Goal: Task Accomplishment & Management: Complete application form

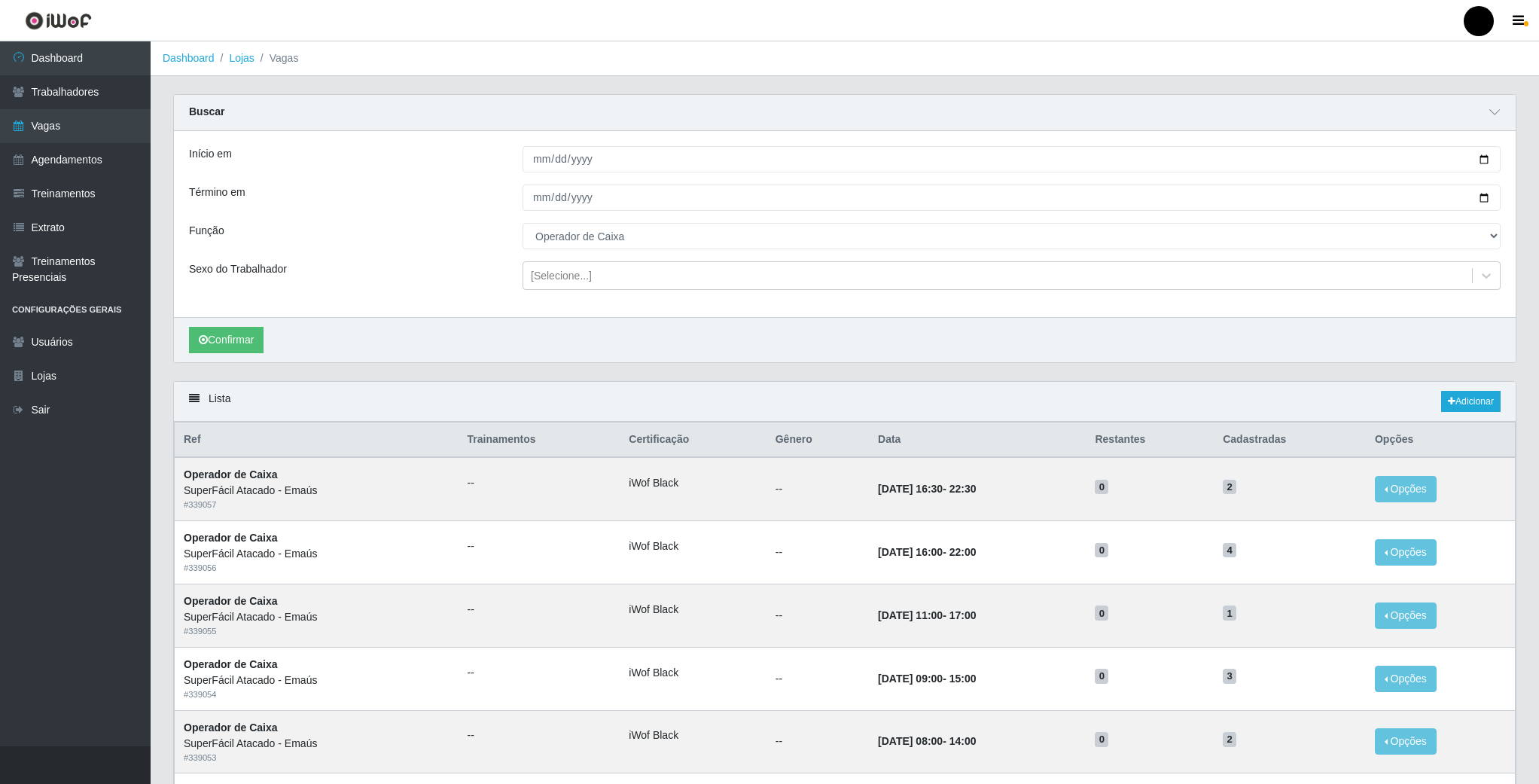
select select "22"
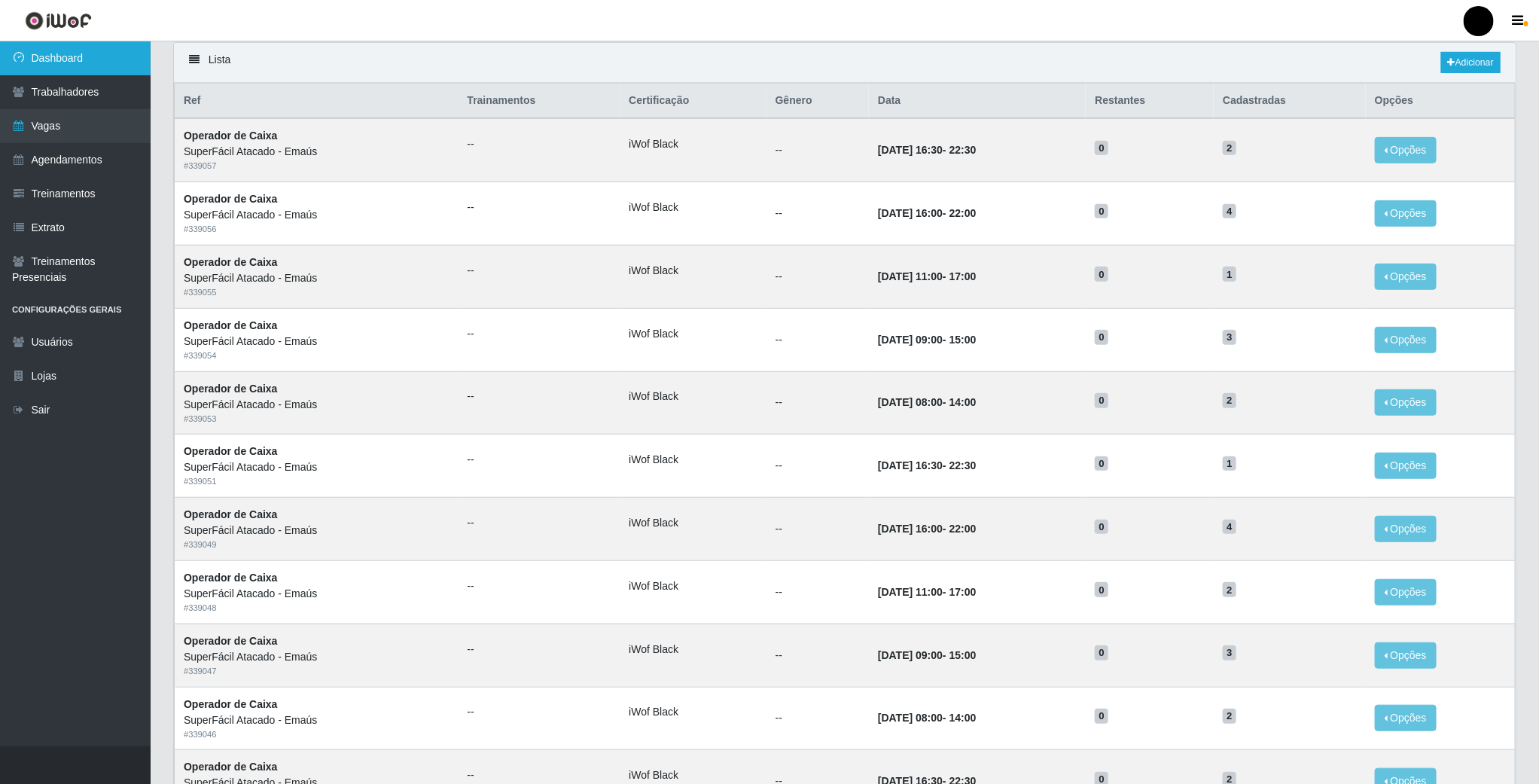
click at [57, 67] on link "Dashboard" at bounding box center [75, 59] width 150 height 34
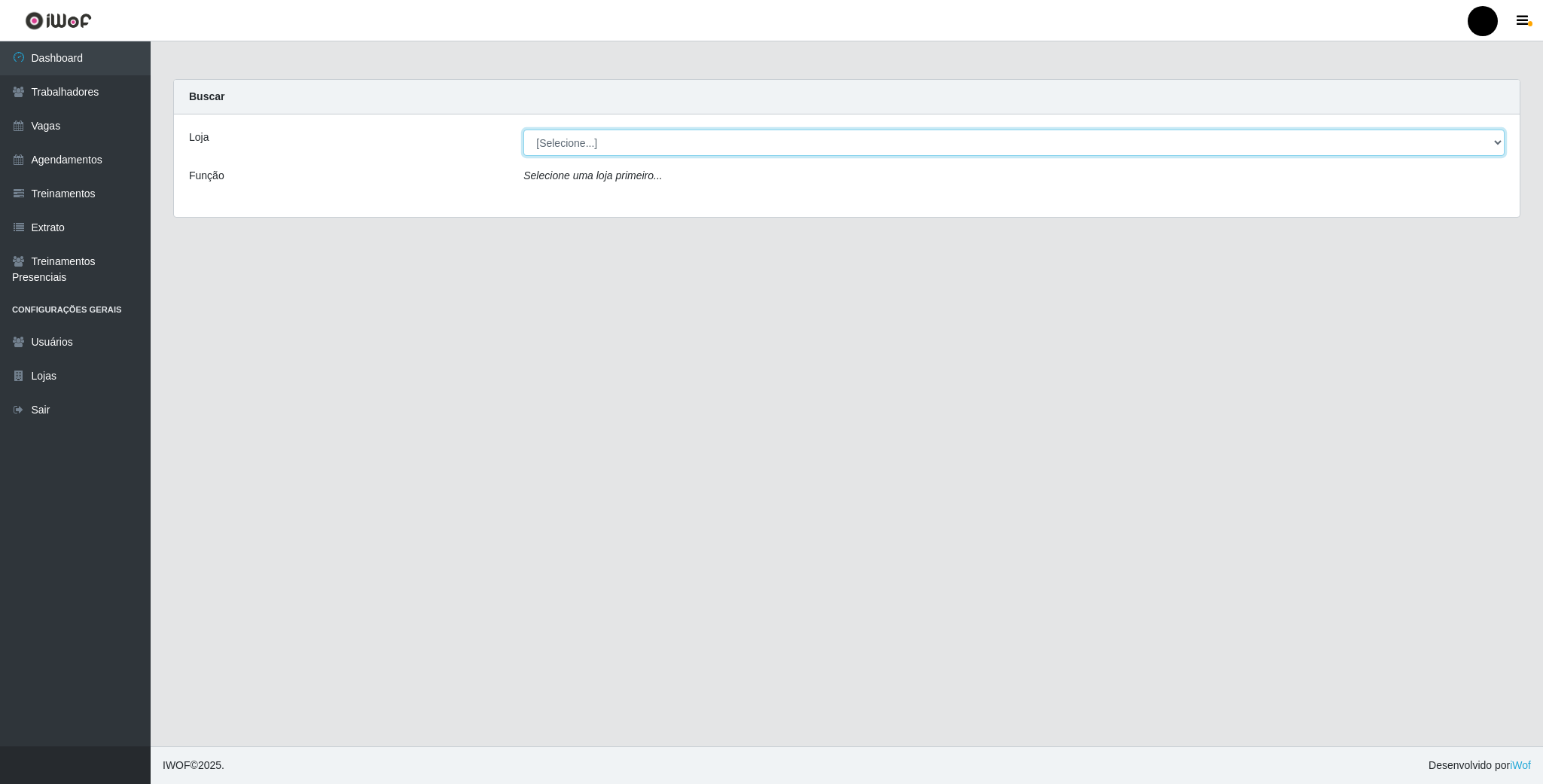
click at [755, 147] on select "[Selecione...] SuperFácil Atacado - Emaús" at bounding box center [1014, 143] width 981 height 27
select select "407"
click at [524, 129] on select "[Selecione...] SuperFácil Atacado - Emaús" at bounding box center [1014, 143] width 981 height 27
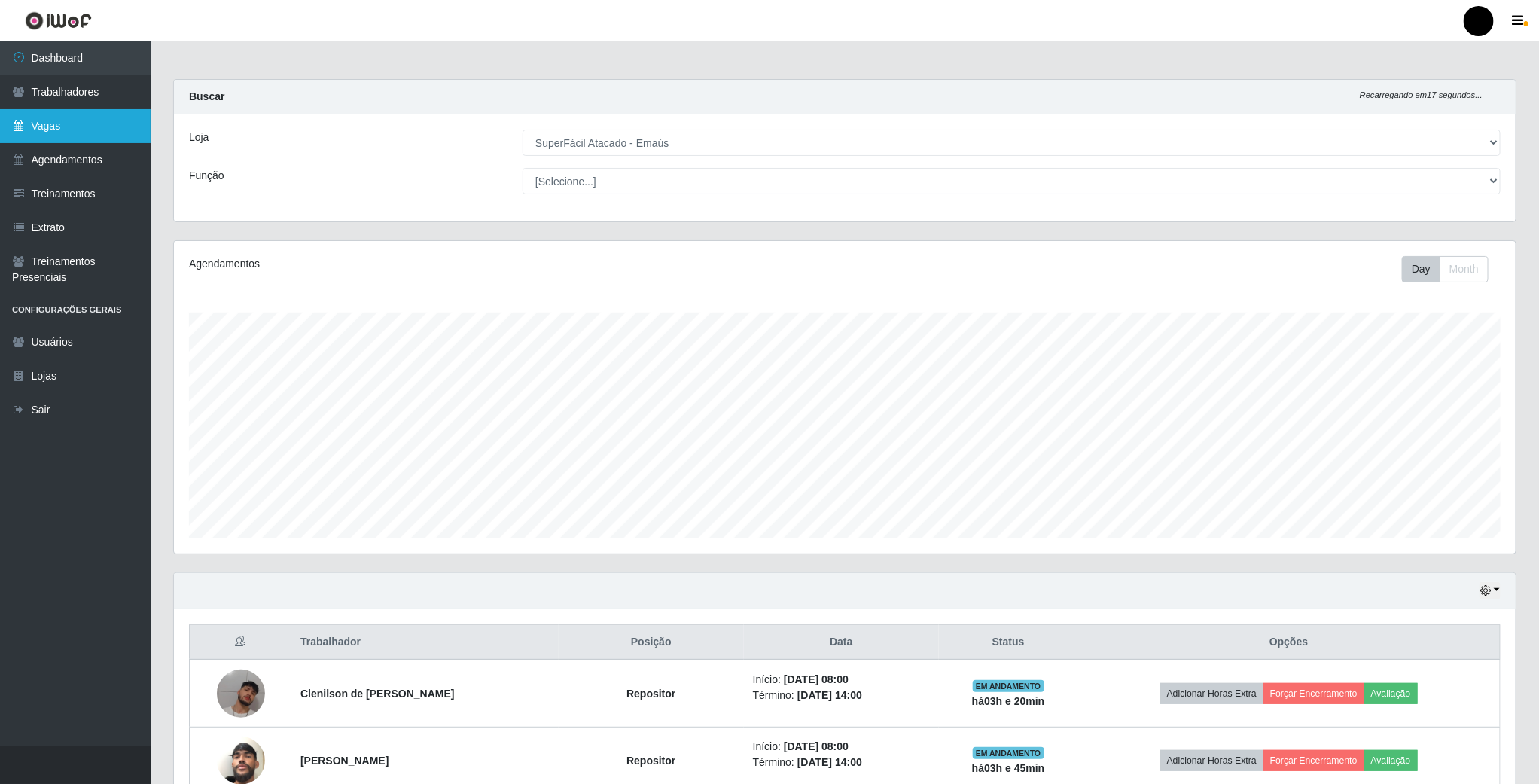
click at [60, 118] on link "Vagas" at bounding box center [75, 126] width 150 height 34
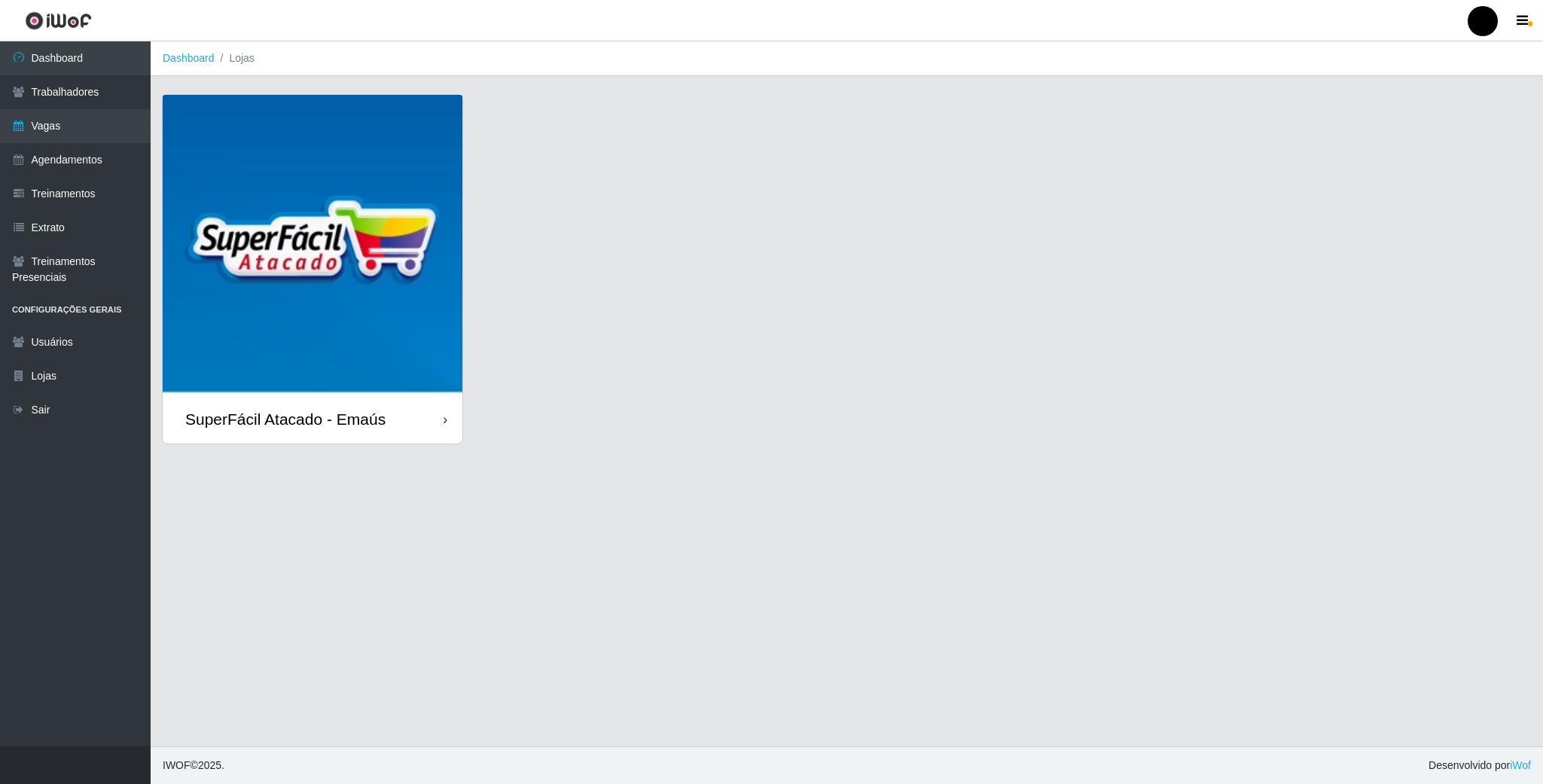
click at [332, 201] on img at bounding box center [312, 244] width 299 height 299
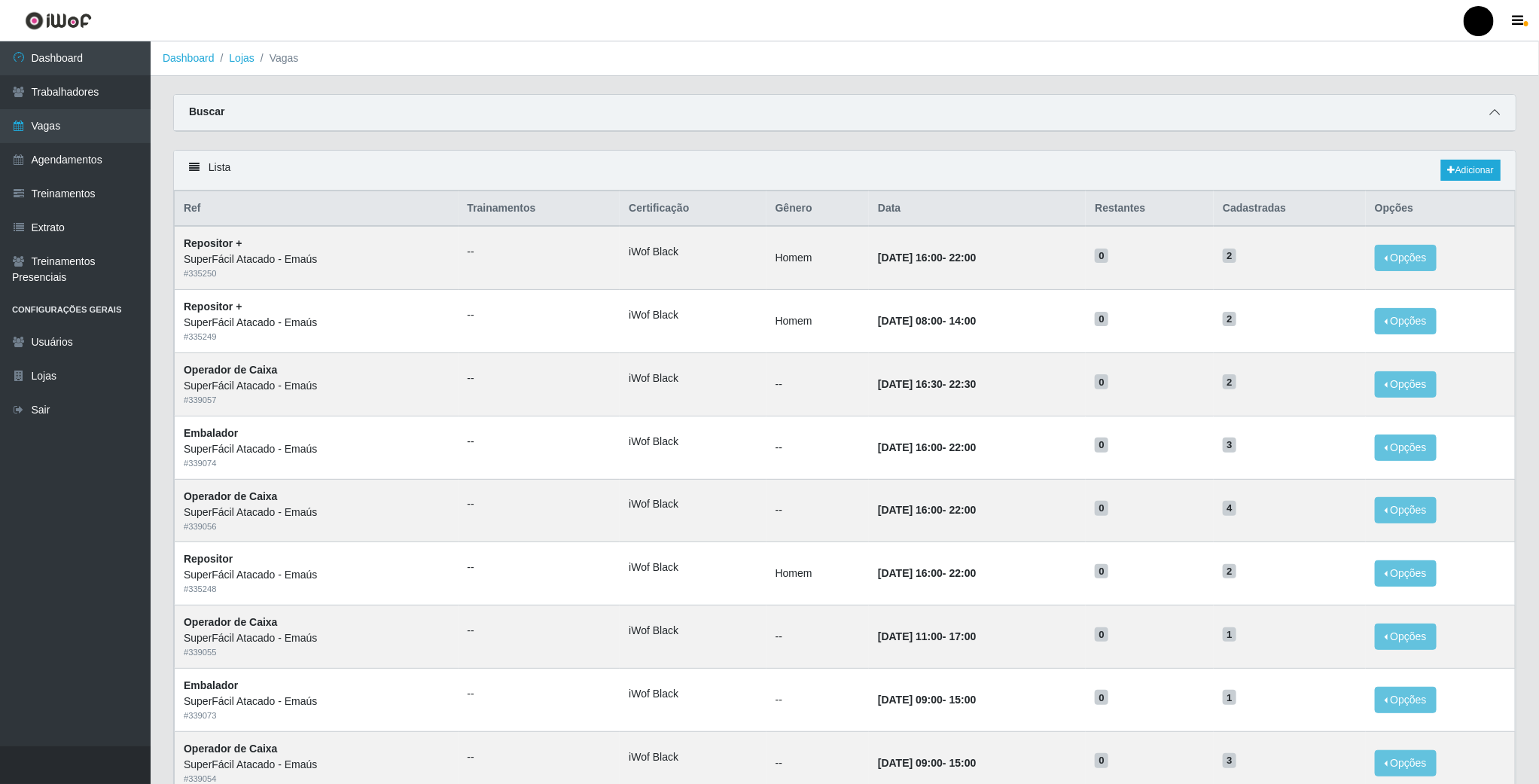
click at [1491, 118] on icon at bounding box center [1494, 111] width 10 height 10
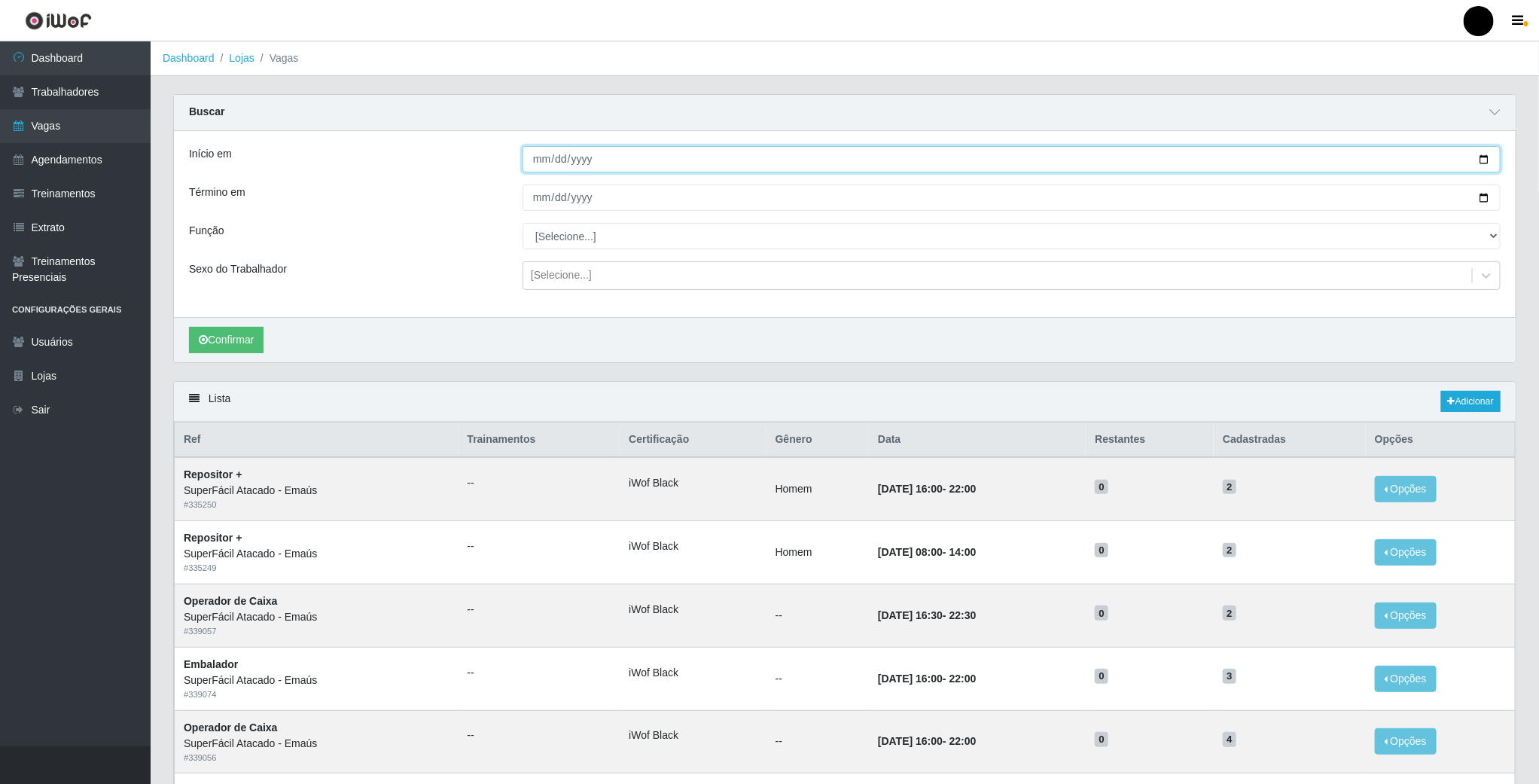
click at [1484, 158] on input "Início em" at bounding box center [1011, 160] width 978 height 27
type input "[DATE]"
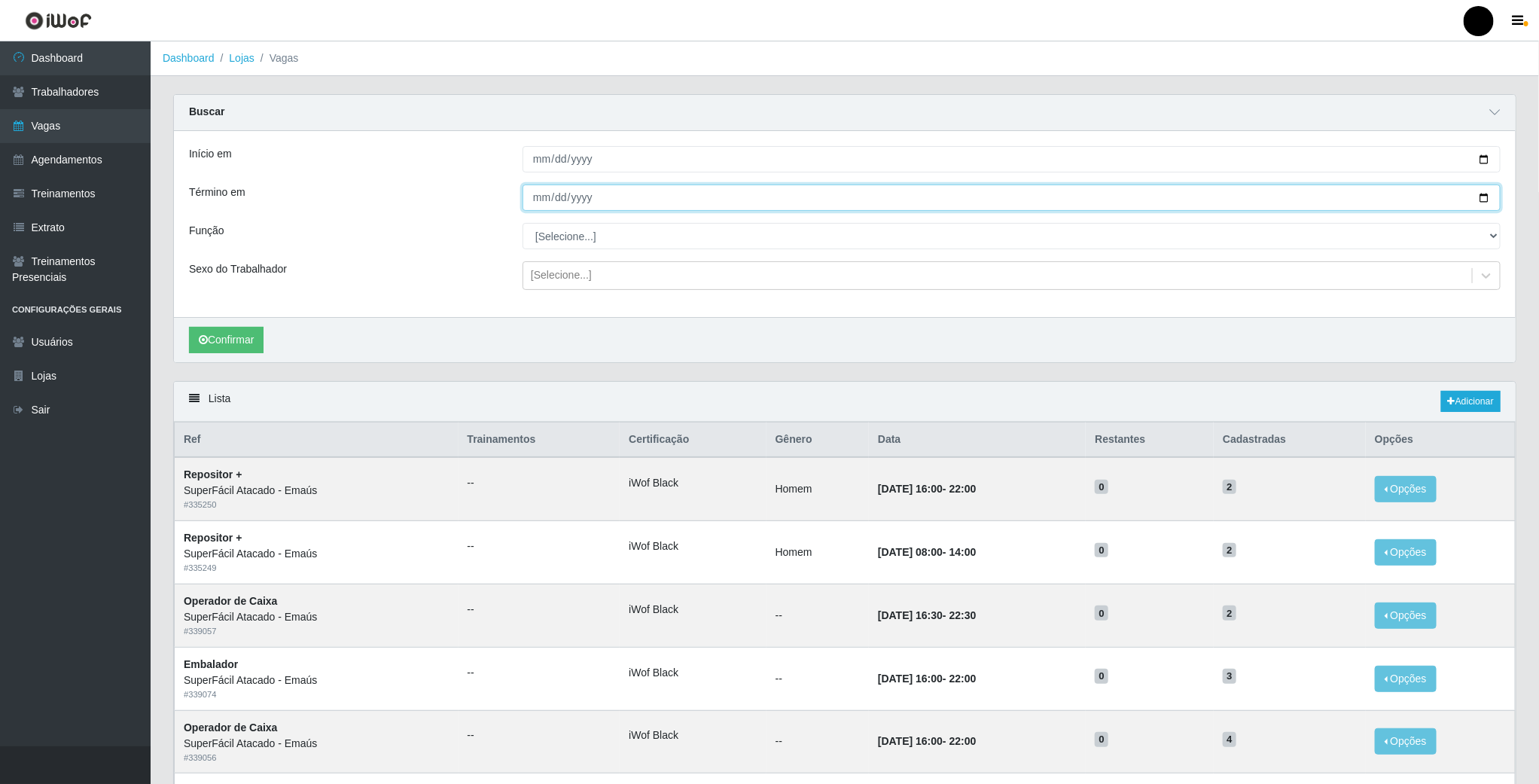
drag, startPoint x: 1487, startPoint y: 199, endPoint x: 1451, endPoint y: 203, distance: 36.2
click at [1484, 199] on input "Término em" at bounding box center [1011, 198] width 978 height 27
type input "[DATE]"
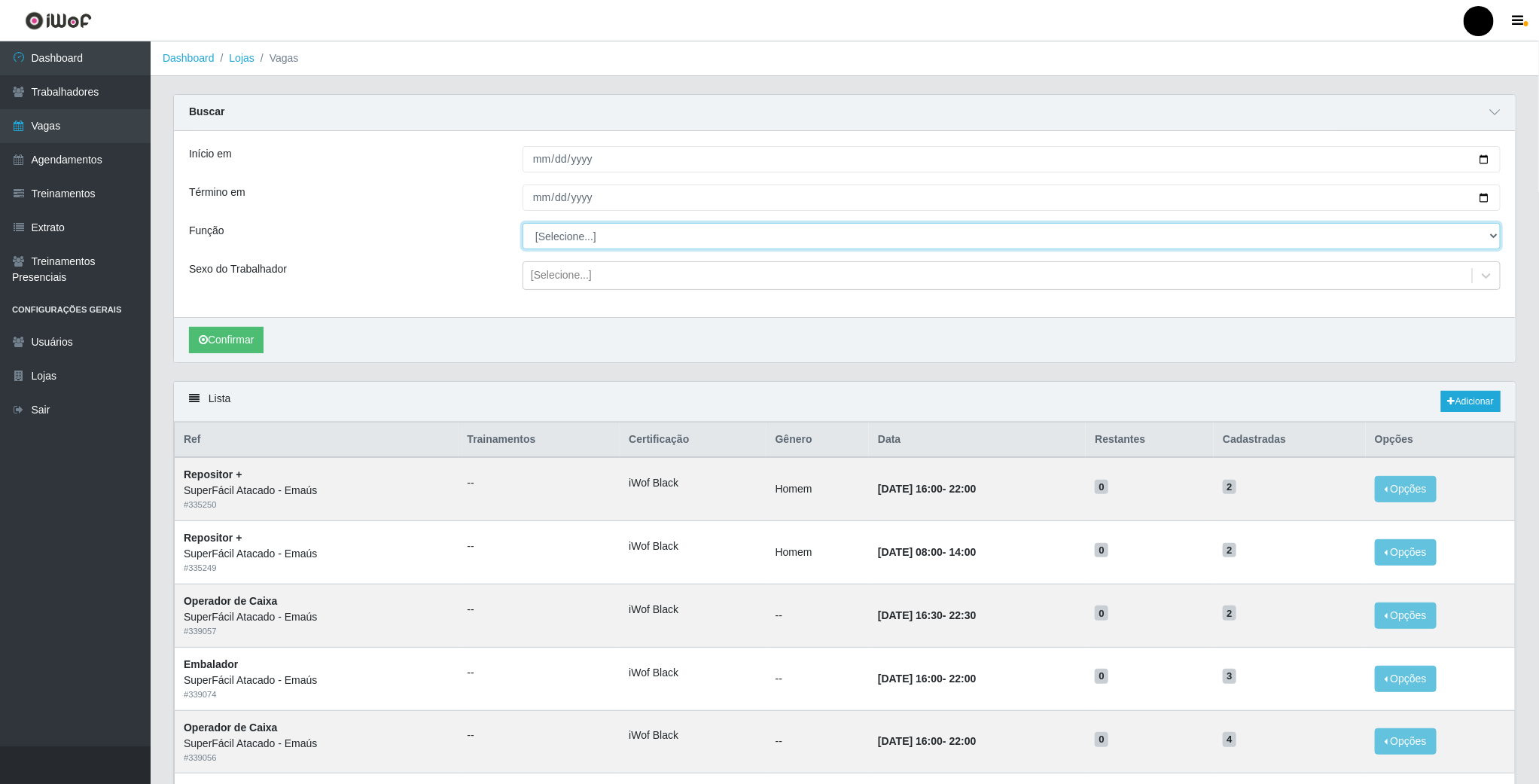
click at [558, 249] on select "[Selecione...] Auxiliar de Estacionamento Auxiliar de Estacionamento + Auxiliar…" at bounding box center [1011, 236] width 978 height 27
select select "82"
click at [523, 224] on select "[Selecione...] Auxiliar de Estacionamento Auxiliar de Estacionamento + Auxiliar…" at bounding box center [1011, 236] width 978 height 27
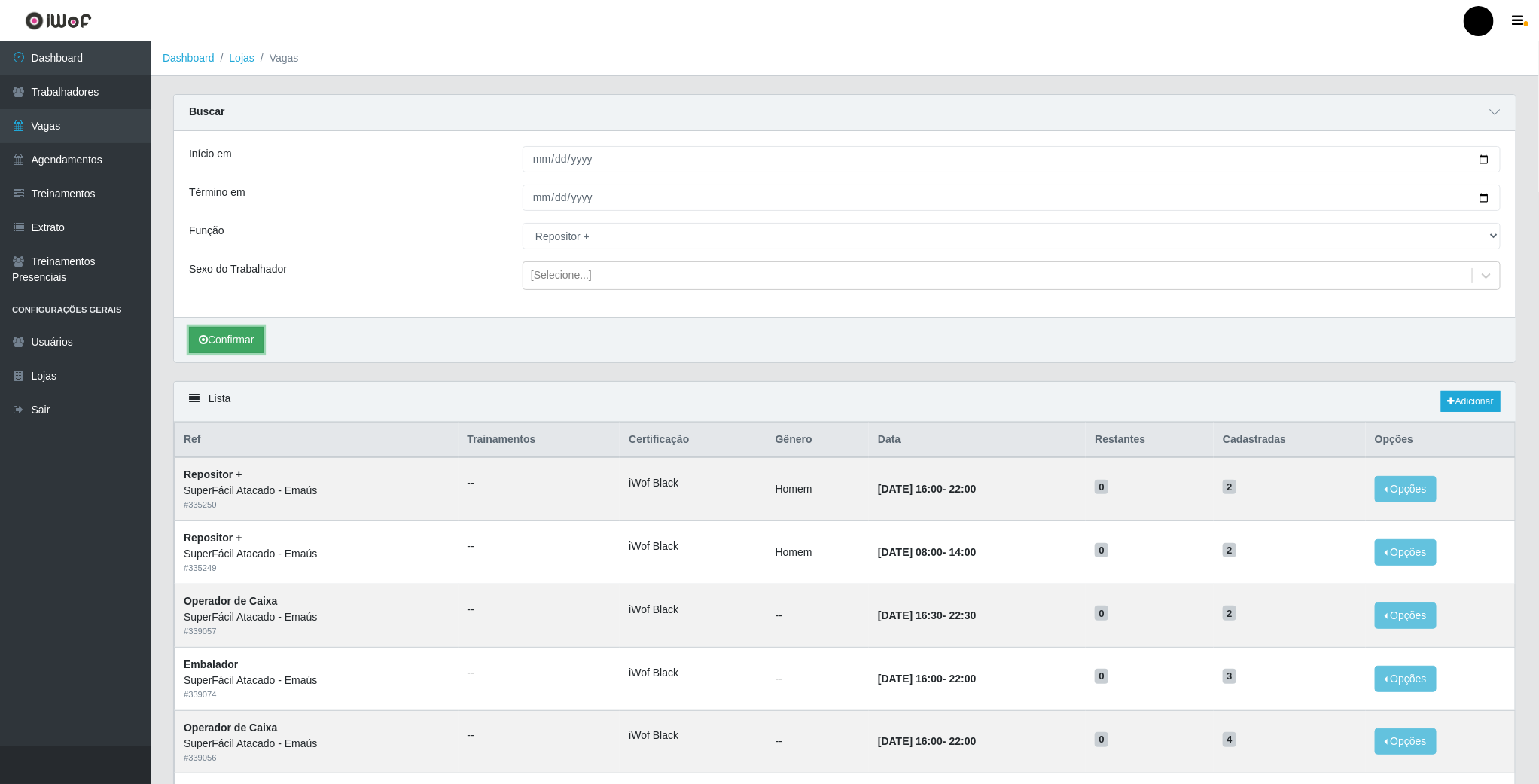
click at [208, 353] on button "Confirmar" at bounding box center [226, 340] width 74 height 27
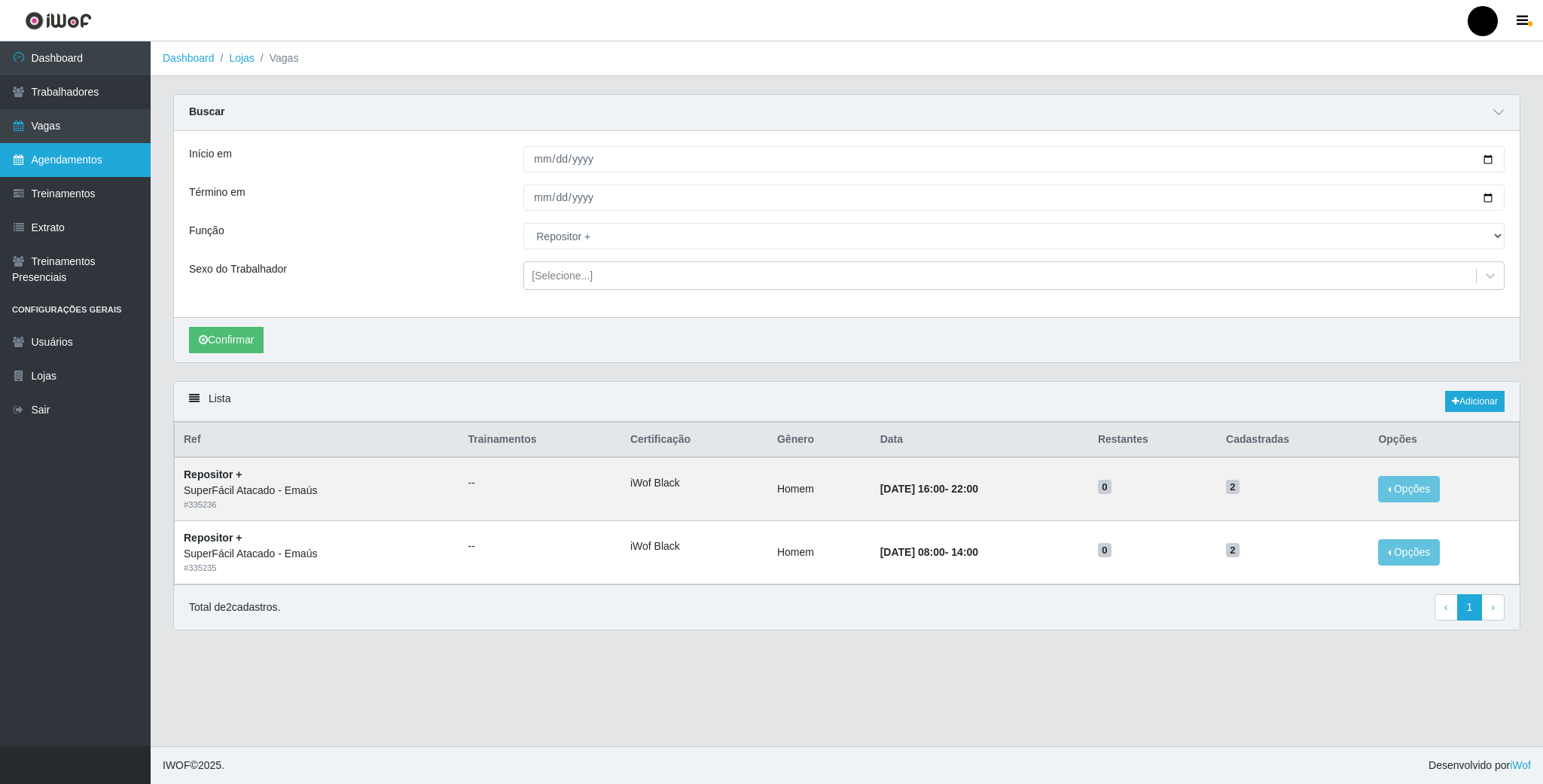
click at [67, 144] on link "Agendamentos" at bounding box center [75, 160] width 150 height 34
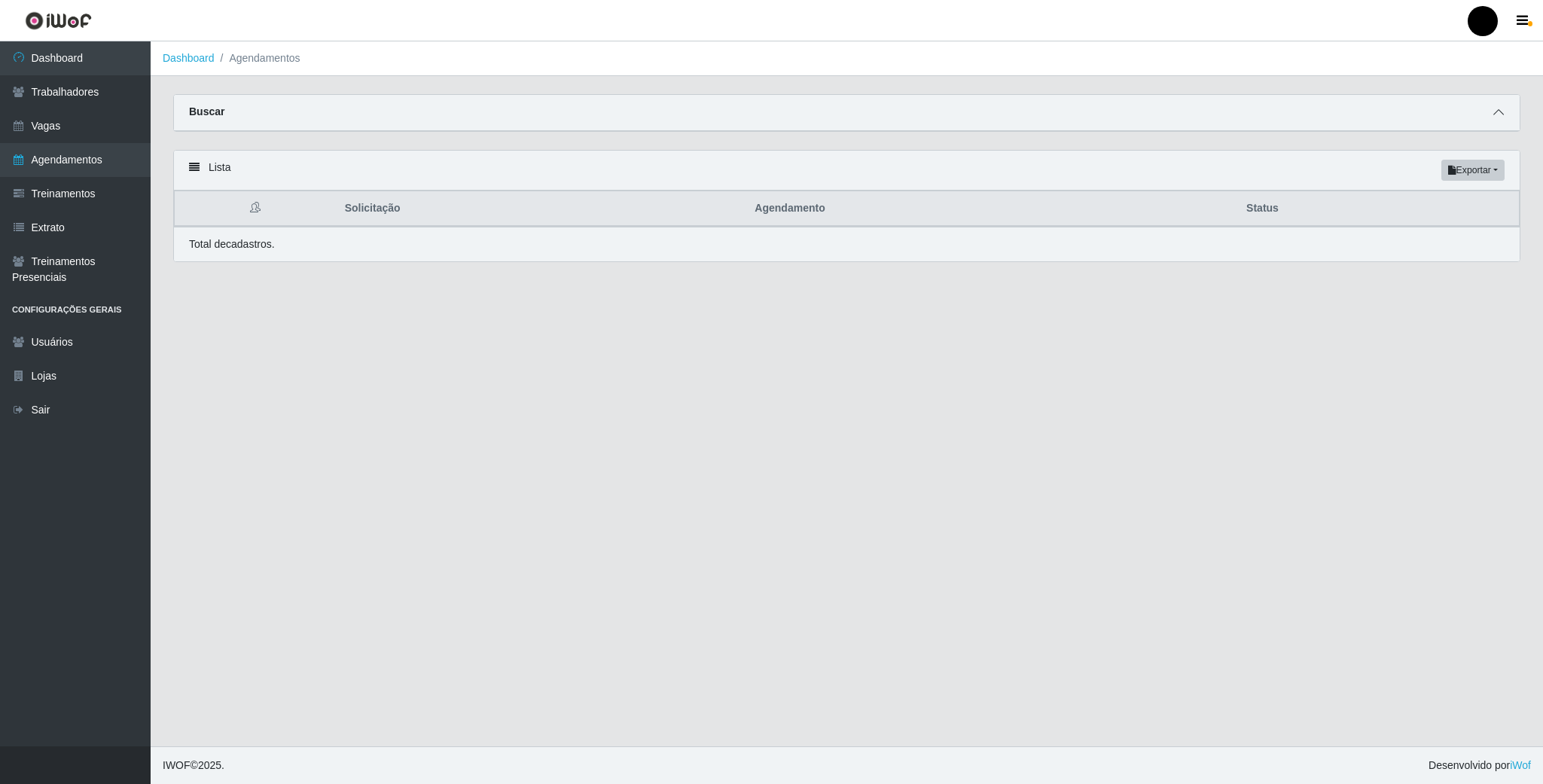
click at [1497, 114] on icon at bounding box center [1498, 111] width 10 height 10
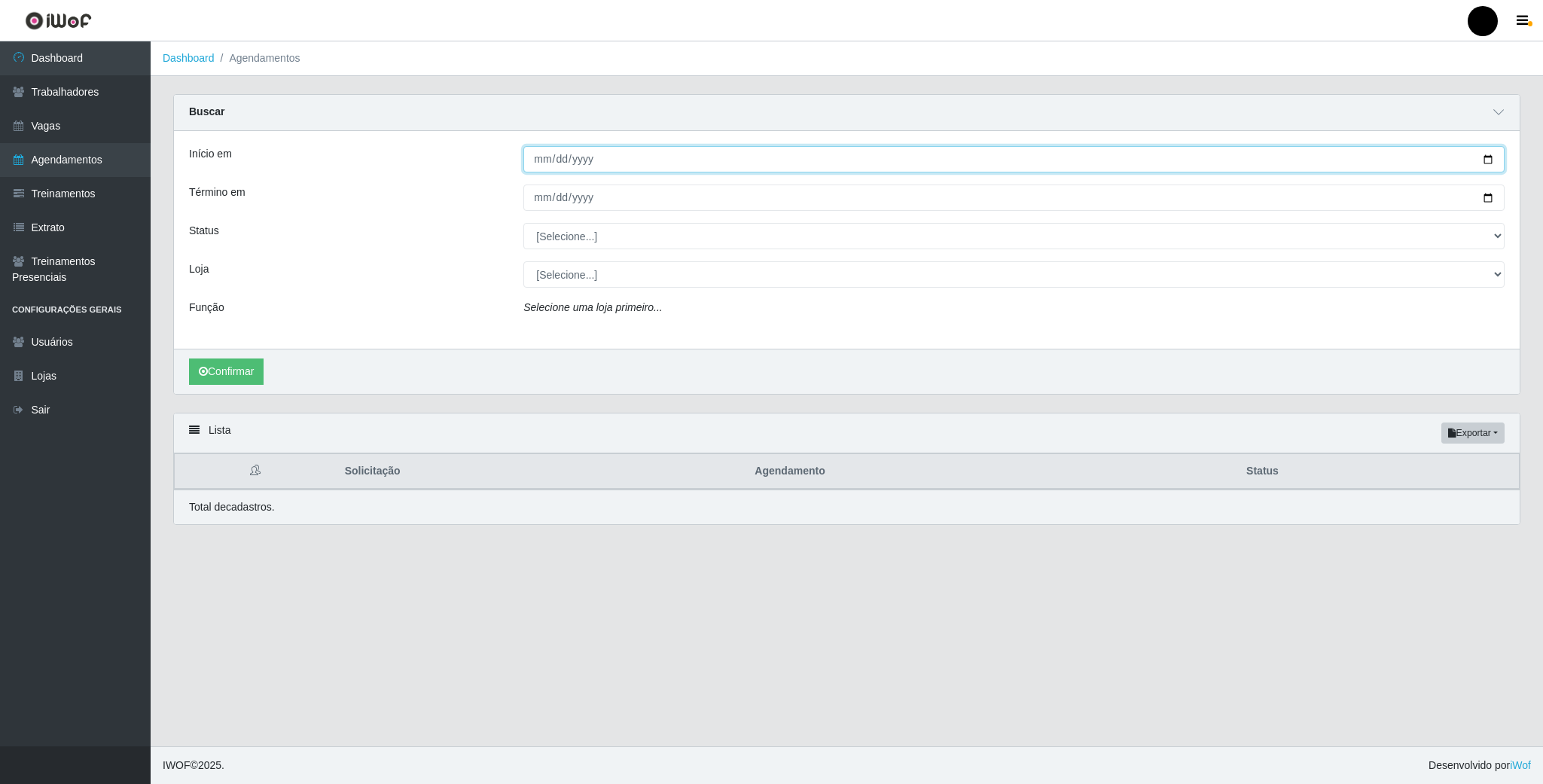
click at [1487, 158] on input "Início em" at bounding box center [1014, 160] width 981 height 27
type input "[DATE]"
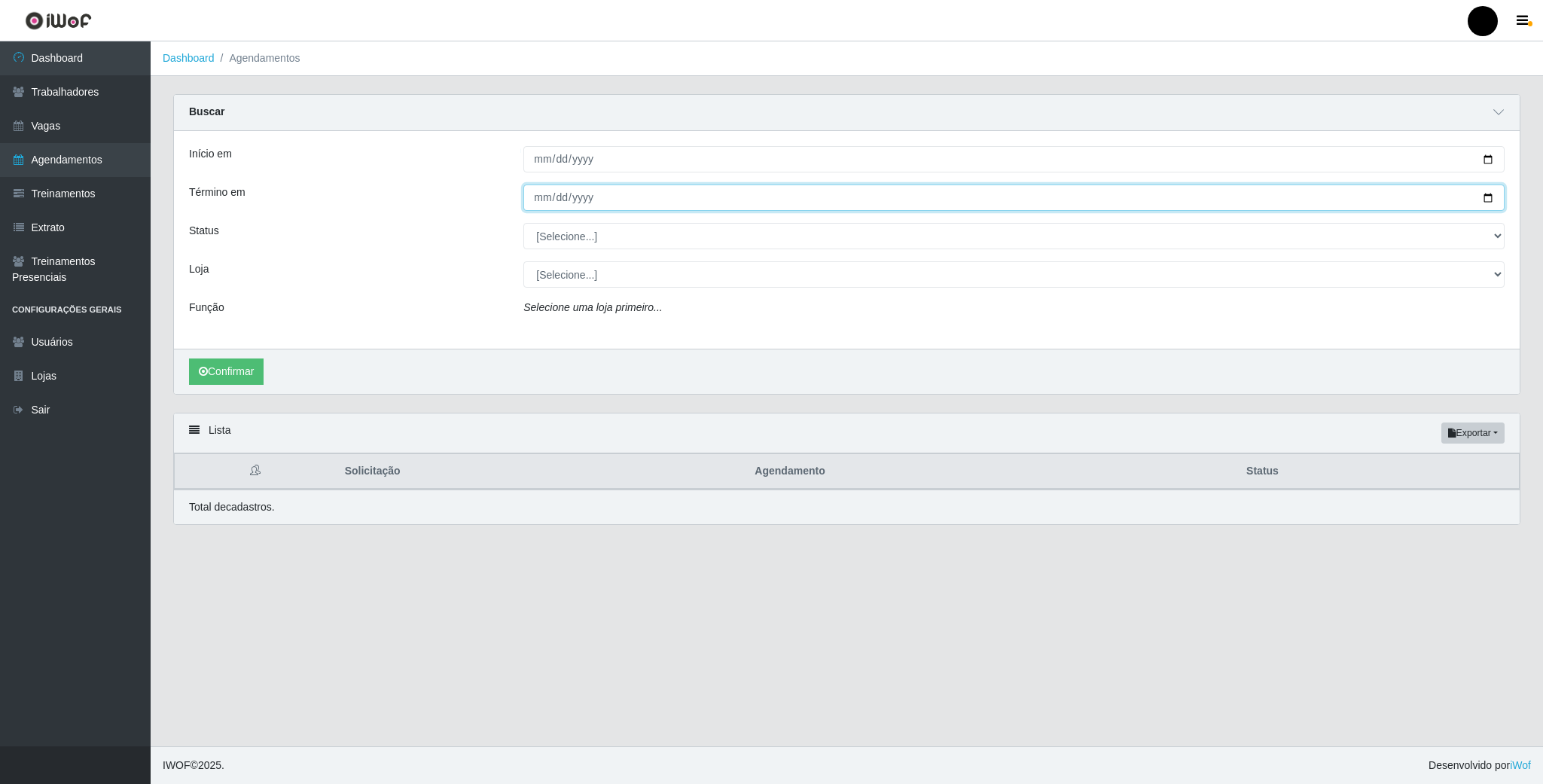
click at [1489, 199] on input "Término em" at bounding box center [1014, 198] width 981 height 27
type input "[DATE]"
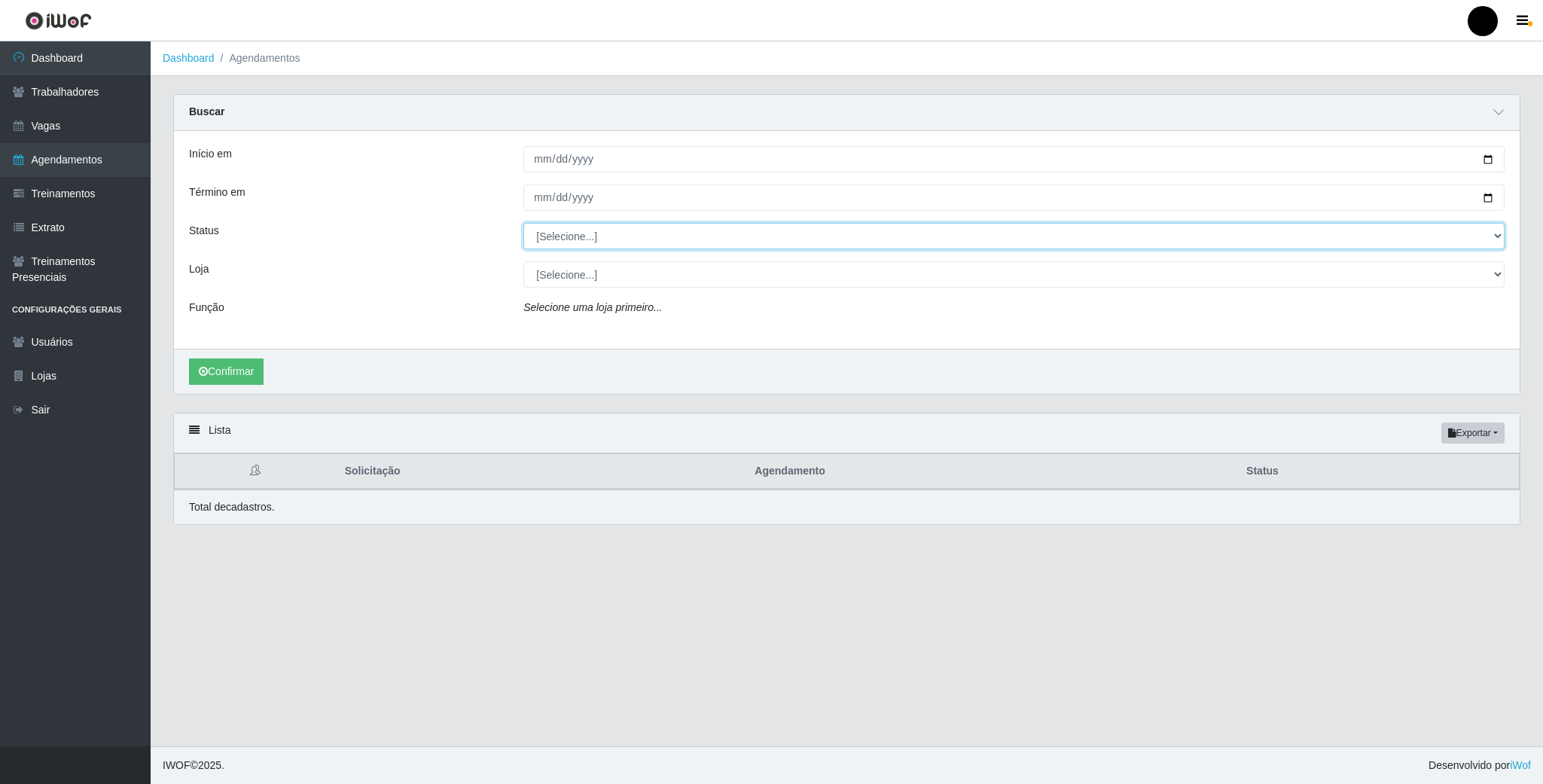
click at [590, 240] on select "[Selecione...] AGENDADO AGUARDANDO LIBERAR EM ANDAMENTO EM REVISÃO FINALIZADO C…" at bounding box center [1014, 236] width 981 height 27
click at [474, 244] on div "Status" at bounding box center [345, 236] width 335 height 27
click at [571, 287] on select "[Selecione...] SuperFácil Atacado - Emaús" at bounding box center [1014, 275] width 981 height 27
select select "407"
click at [524, 262] on select "[Selecione...] SuperFácil Atacado - Emaús" at bounding box center [1014, 275] width 981 height 27
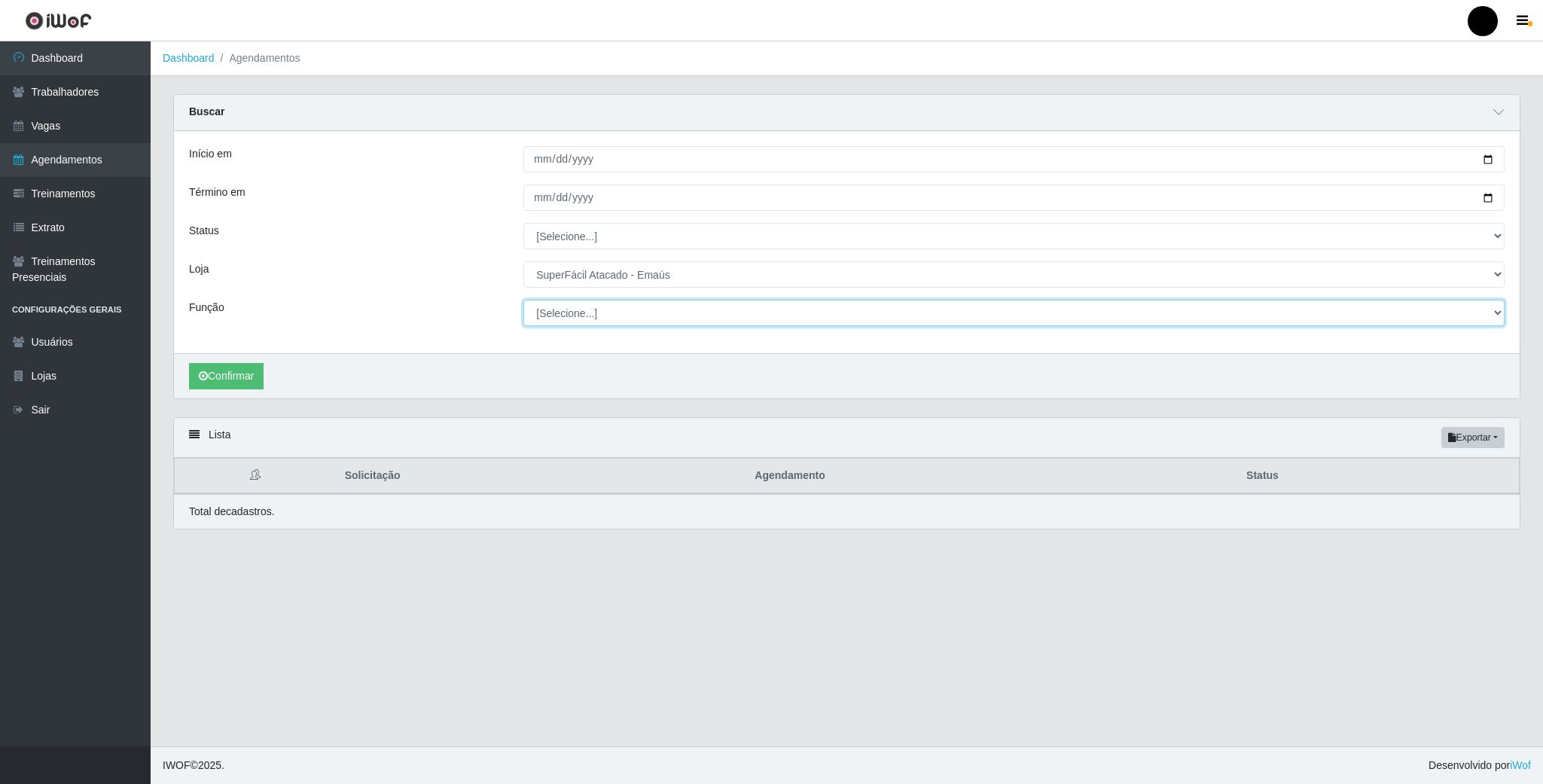
drag, startPoint x: 571, startPoint y: 287, endPoint x: 579, endPoint y: 319, distance: 33.0
click at [579, 319] on select "[Selecione...] Auxiliar de Estacionamento Auxiliar de Estacionamento + Auxiliar…" at bounding box center [1014, 313] width 981 height 27
click at [524, 301] on select "[Selecione...] Auxiliar de Estacionamento Auxiliar de Estacionamento + Auxiliar…" at bounding box center [1014, 313] width 981 height 27
click at [592, 321] on select "[Selecione...] Auxiliar de Estacionamento Auxiliar de Estacionamento + Auxiliar…" at bounding box center [1014, 313] width 981 height 27
select select "113"
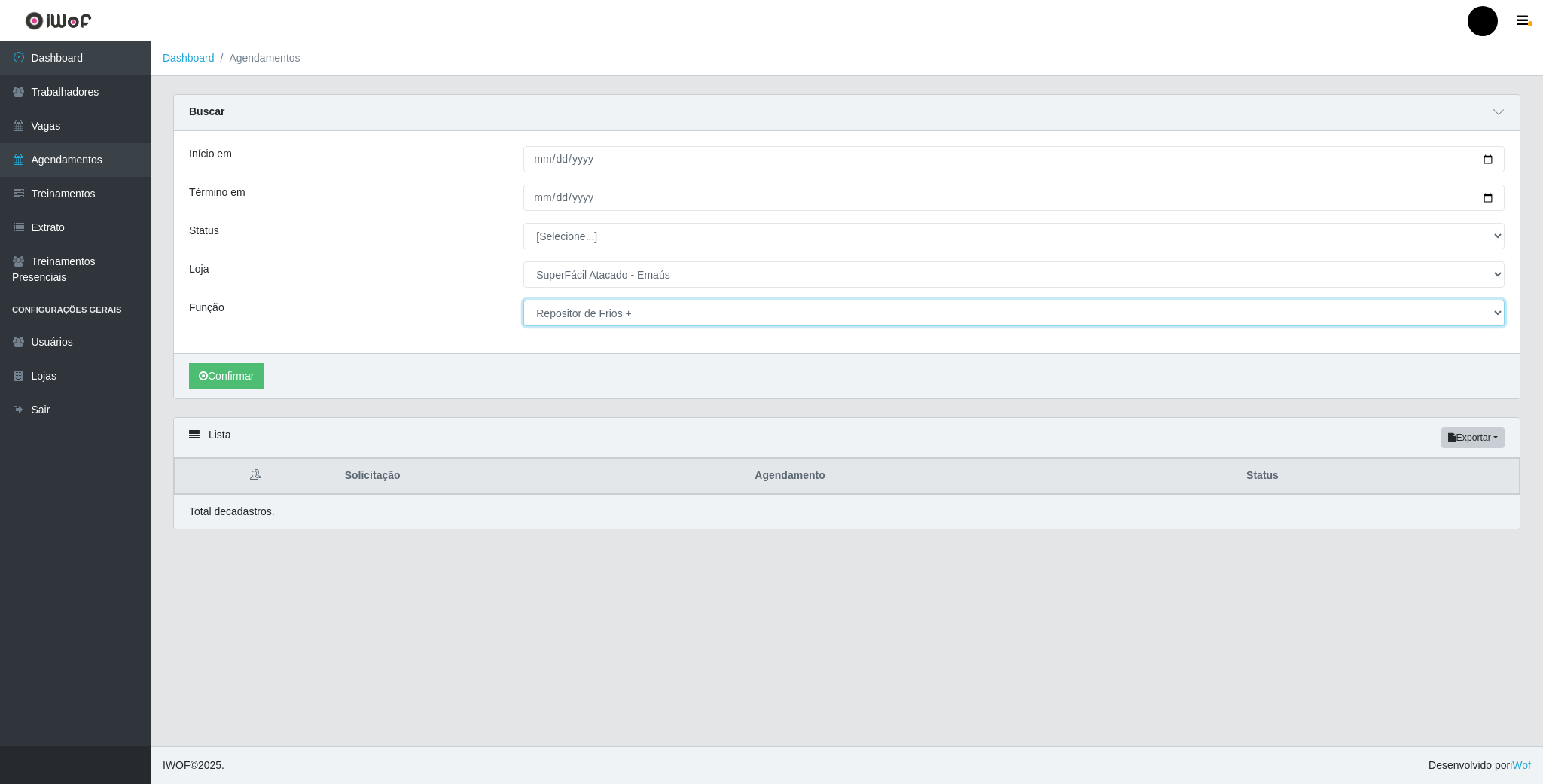
click at [524, 301] on select "[Selecione...] Auxiliar de Estacionamento Auxiliar de Estacionamento + Auxiliar…" at bounding box center [1014, 313] width 981 height 27
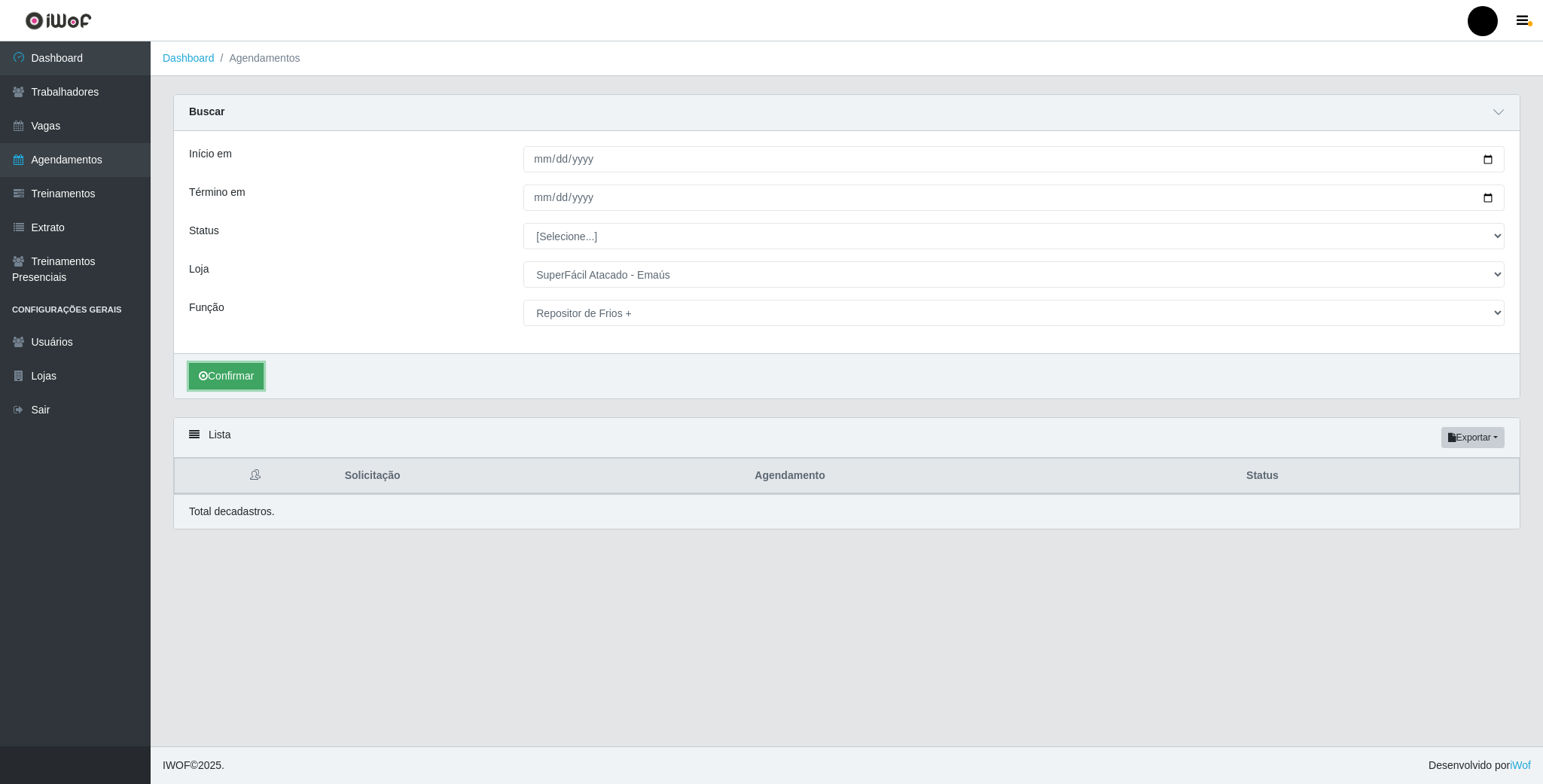
click at [241, 378] on button "Confirmar" at bounding box center [226, 376] width 74 height 27
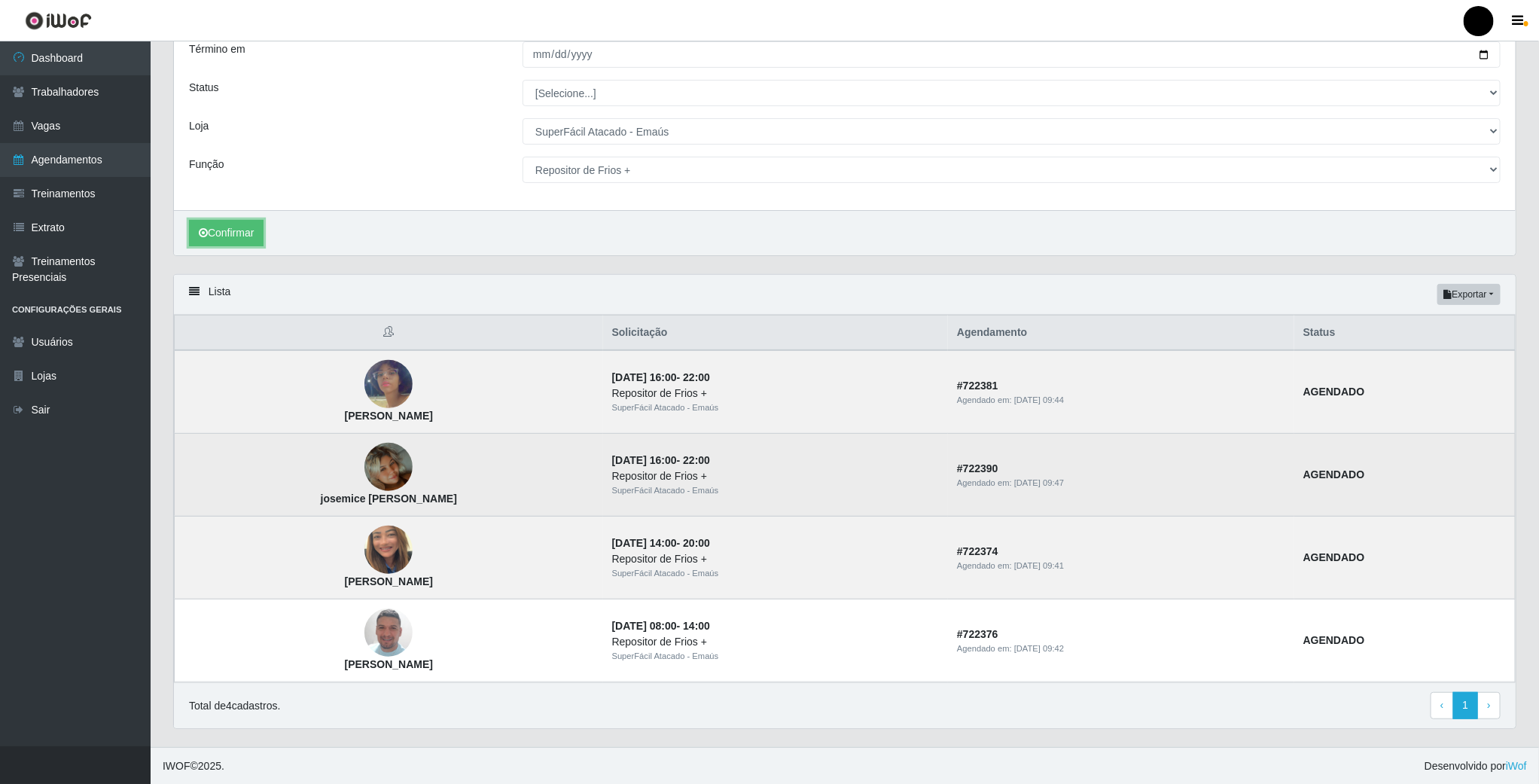
scroll to position [151, 0]
